Goal: Information Seeking & Learning: Compare options

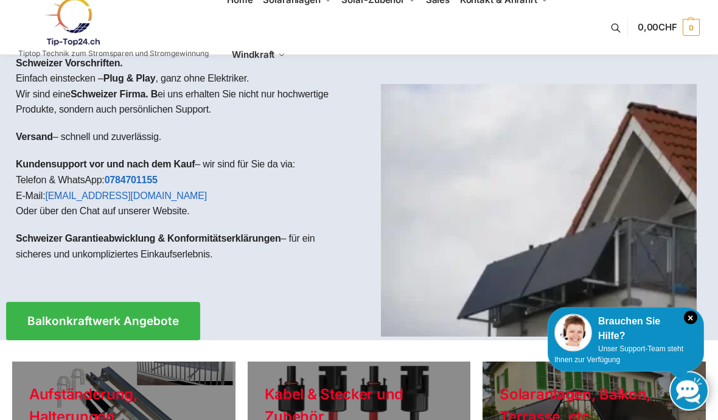
scroll to position [26, 0]
click at [127, 315] on span "Balkonkraftwerk Angebote" at bounding box center [103, 321] width 152 height 12
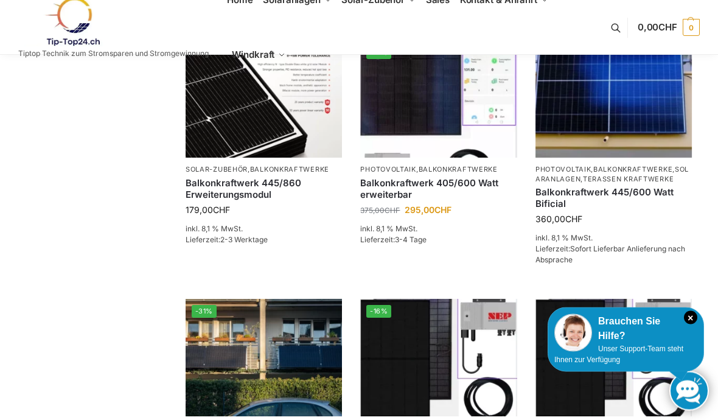
scroll to position [286, 0]
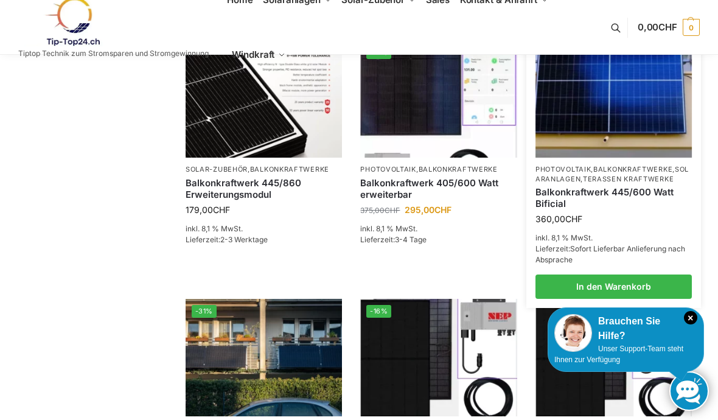
click at [617, 192] on link "Balkonkraftwerk 445/600 Watt Bificial" at bounding box center [614, 198] width 156 height 24
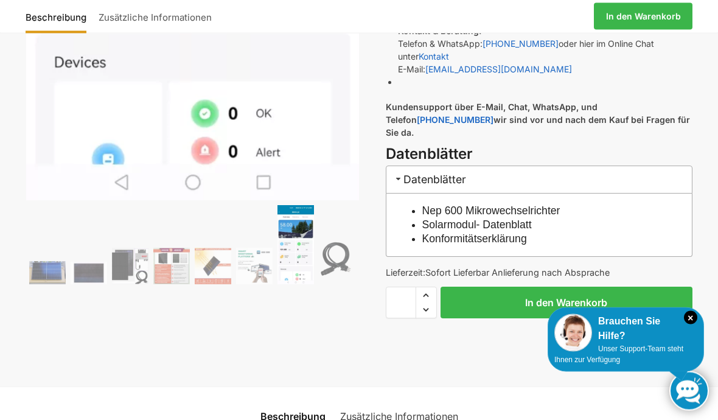
scroll to position [613, 0]
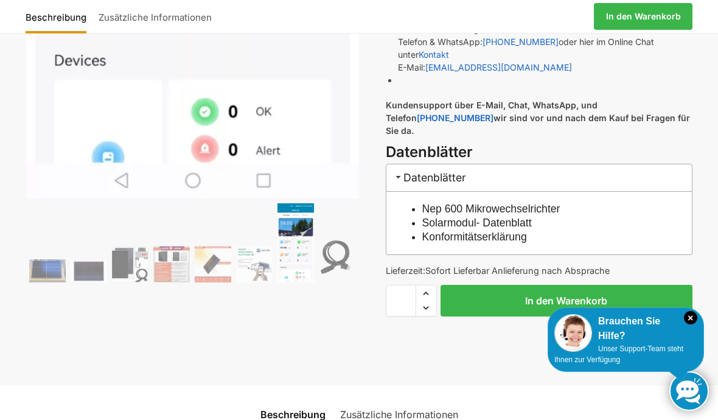
click at [519, 203] on link "Nep 600 Mikrowechselrichter" at bounding box center [491, 209] width 138 height 12
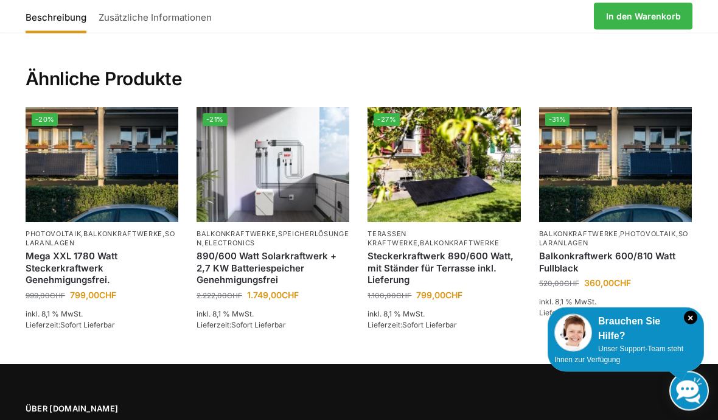
scroll to position [1907, 0]
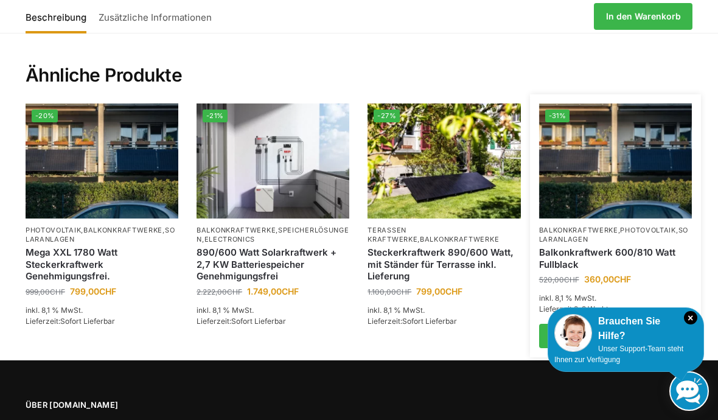
click at [622, 247] on link "Balkonkraftwerk 600/810 Watt Fullblack" at bounding box center [615, 259] width 153 height 24
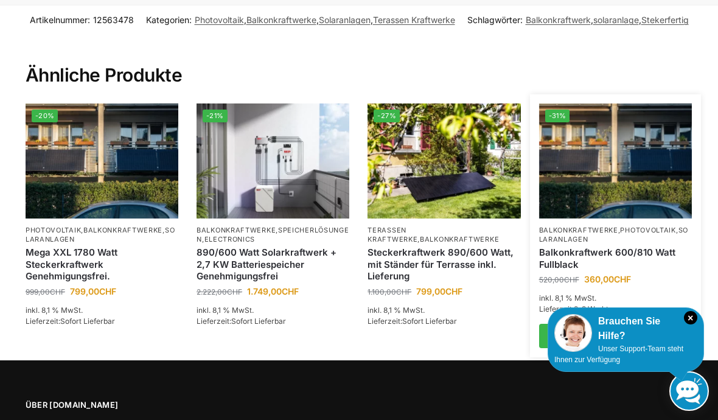
scroll to position [1927, 0]
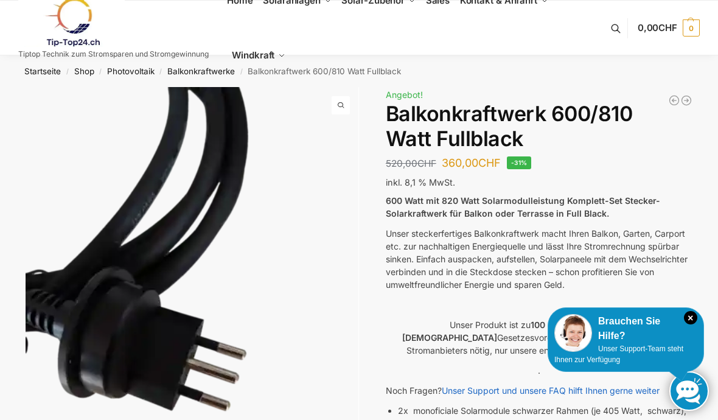
click at [354, 290] on img at bounding box center [193, 309] width 334 height 444
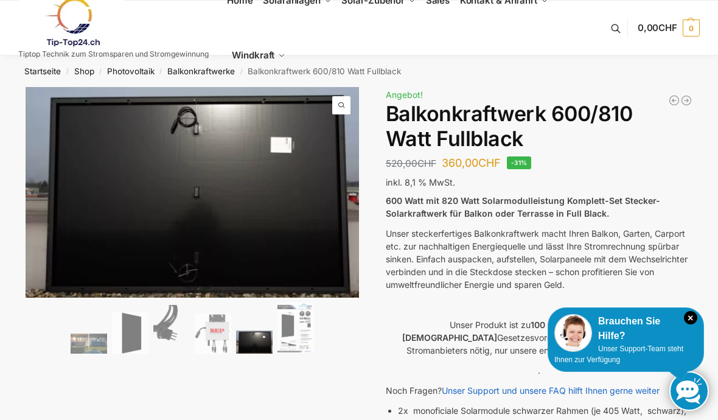
click at [348, 282] on img at bounding box center [269, 240] width 487 height 307
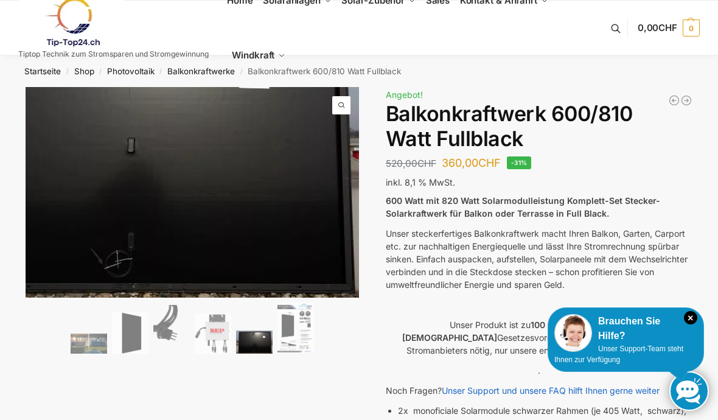
click at [338, 293] on img at bounding box center [125, 146] width 487 height 307
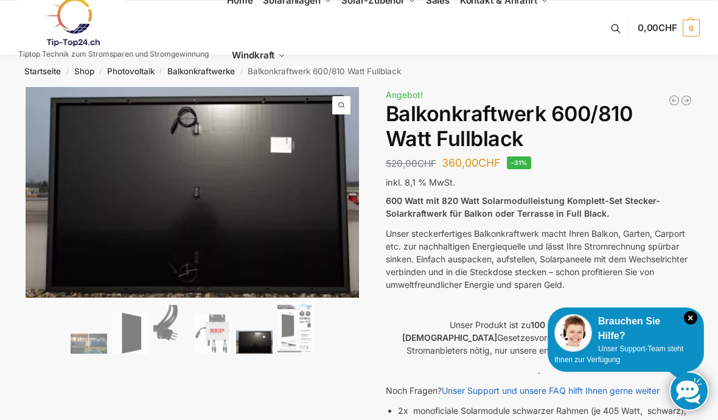
click at [342, 278] on img at bounding box center [125, 146] width 487 height 307
